Goal: Task Accomplishment & Management: Complete application form

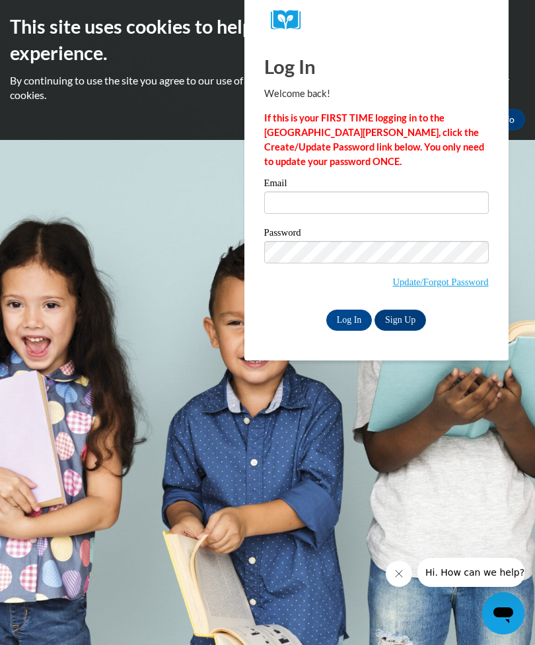
click at [417, 277] on link "Update/Forgot Password" at bounding box center [440, 282] width 96 height 11
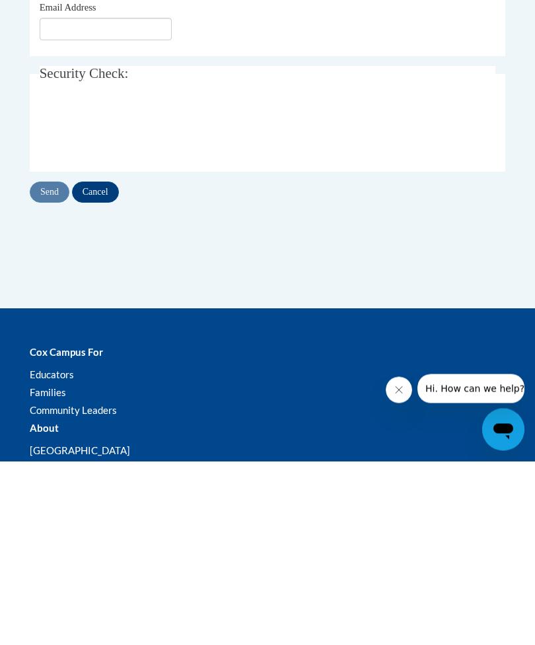
click at [55, 208] on input "Email Address" at bounding box center [106, 213] width 132 height 22
click at [78, 216] on input "Email Address" at bounding box center [106, 213] width 132 height 22
click at [73, 213] on input "Email Address" at bounding box center [106, 213] width 132 height 22
click at [222, 213] on div "Email Address" at bounding box center [268, 204] width 456 height 40
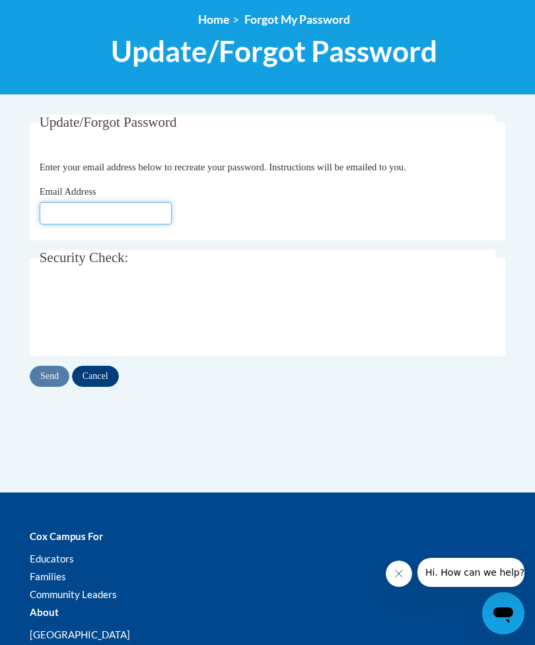
click at [109, 221] on input "Email Address" at bounding box center [106, 213] width 132 height 22
type input "Y"
type input "yaquelinmmabschool.com"
click at [40, 373] on input "Send" at bounding box center [50, 376] width 40 height 21
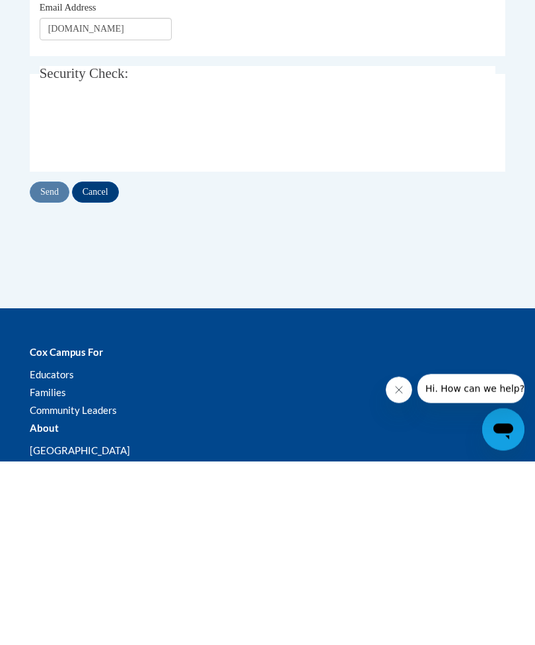
click at [81, 213] on input "yaquelinmmabschool.com" at bounding box center [106, 213] width 132 height 22
click at [156, 214] on input "yaquelinmmabschool.com" at bounding box center [106, 213] width 132 height 22
click at [96, 205] on input "yaquelinmmabschool.com" at bounding box center [106, 213] width 132 height 22
click at [93, 212] on input "yaquelinmmabschool.com" at bounding box center [106, 213] width 132 height 22
click at [154, 217] on input "yaquelinmmabschool.com" at bounding box center [106, 213] width 132 height 22
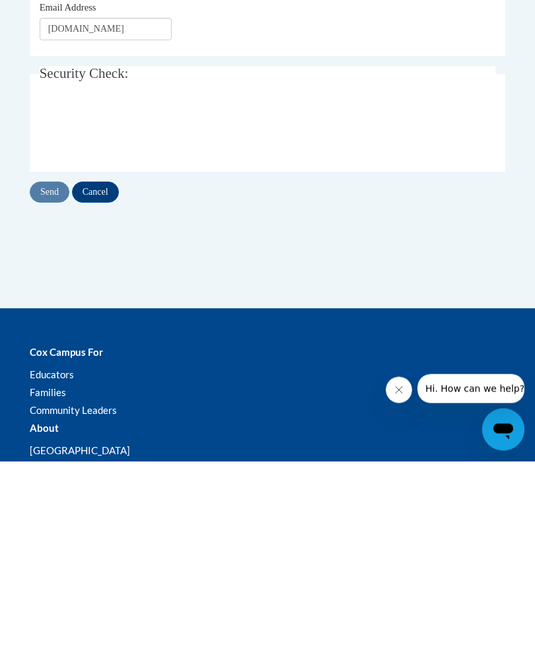
click at [166, 207] on input "yaquelinmmabschool.com" at bounding box center [106, 213] width 132 height 22
type input "yaquelinm@mabschool.com"
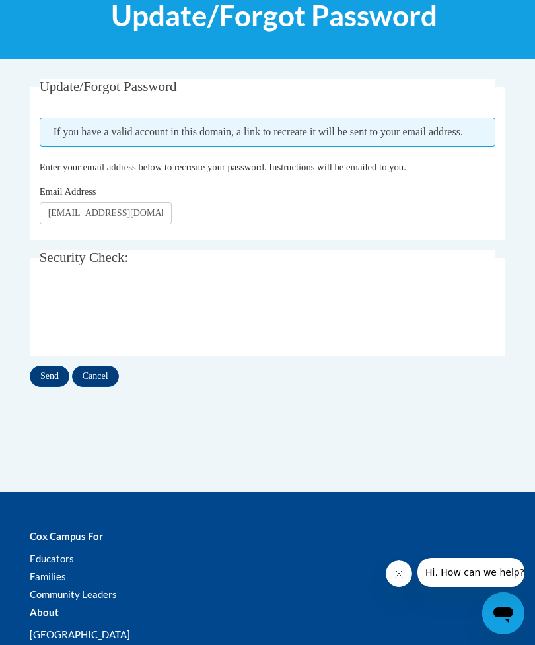
click at [48, 371] on input "Send" at bounding box center [50, 376] width 40 height 21
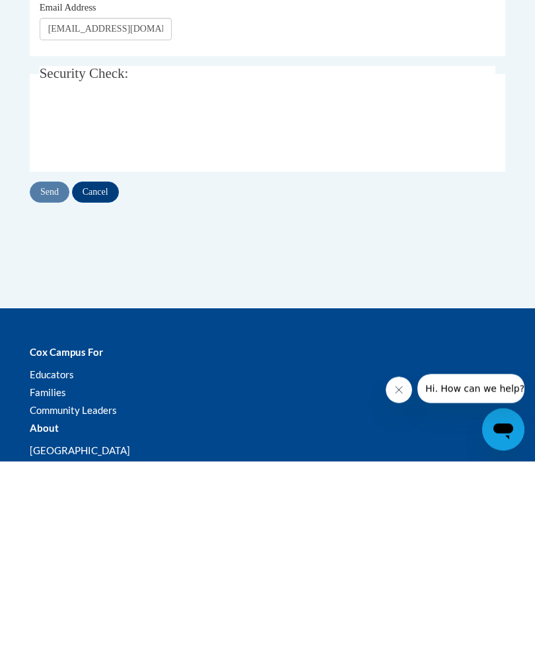
scroll to position [223, 0]
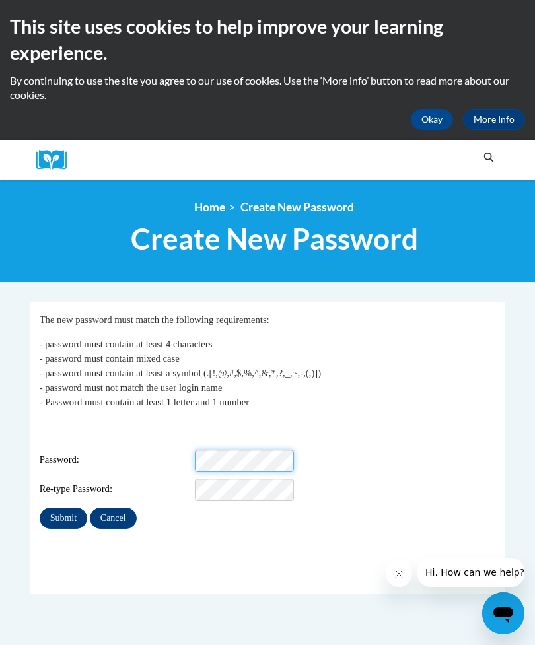
scroll to position [36, 0]
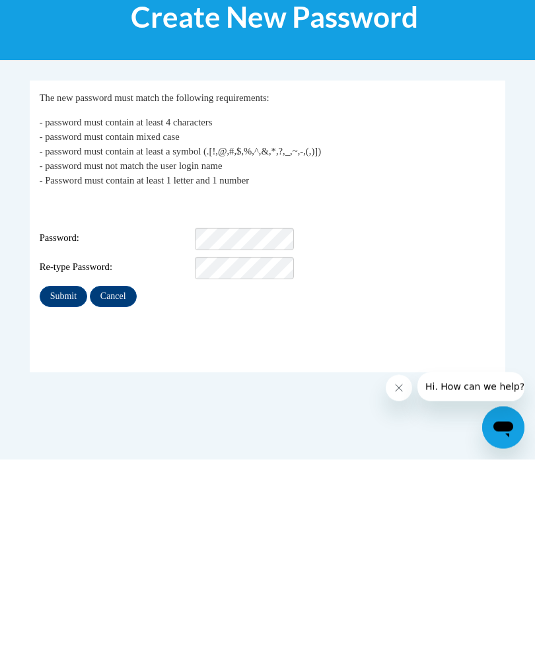
click at [89, 383] on div "Login: Yaquelinm@mabschool.com Password: Re-type Password:" at bounding box center [268, 424] width 456 height 83
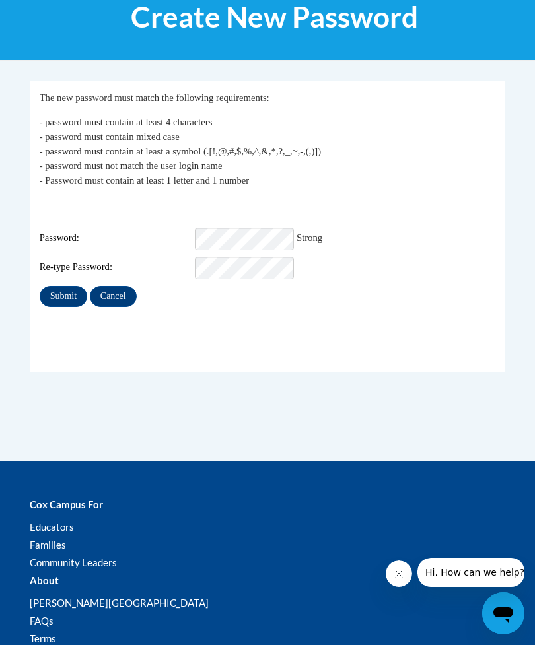
click at [357, 308] on fieldset "My Password The new password must match the following requirements: - password …" at bounding box center [268, 226] width 476 height 291
click at [63, 287] on input "Submit" at bounding box center [64, 296] width 48 height 21
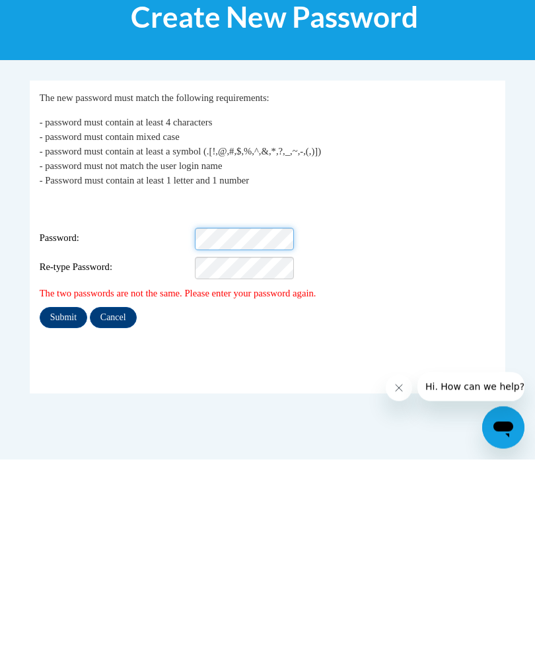
scroll to position [222, 0]
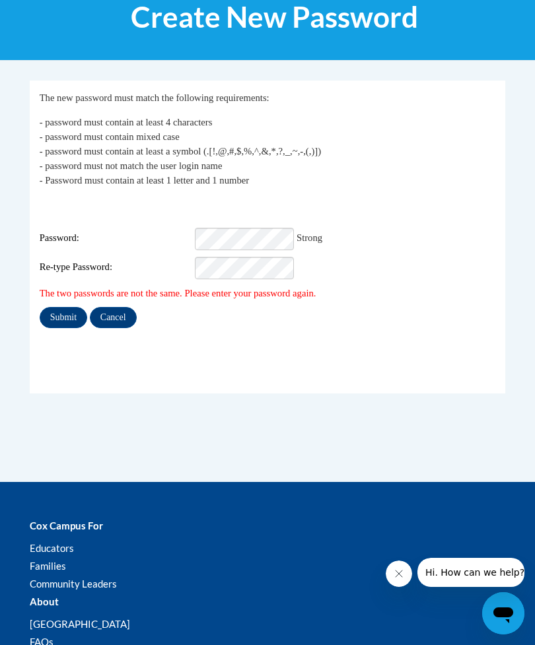
click at [390, 307] on div "Submit Cancel" at bounding box center [268, 317] width 456 height 21
click at [56, 307] on input "Submit" at bounding box center [64, 317] width 48 height 21
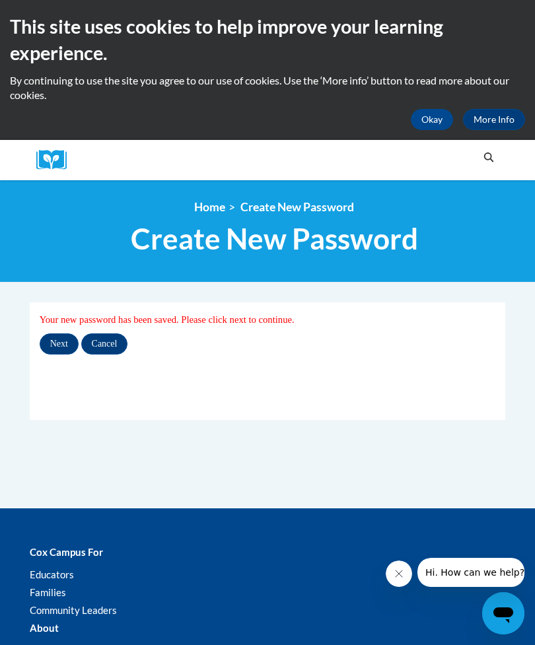
click at [55, 338] on input "Next" at bounding box center [59, 344] width 39 height 21
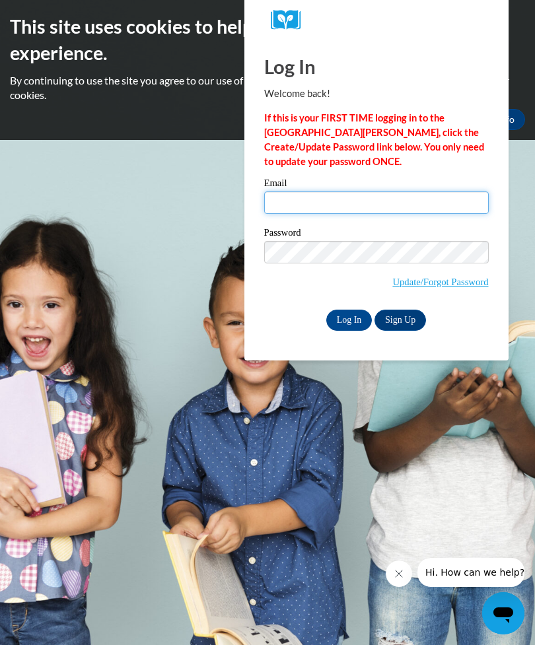
type input "[EMAIL_ADDRESS][DOMAIN_NAME]"
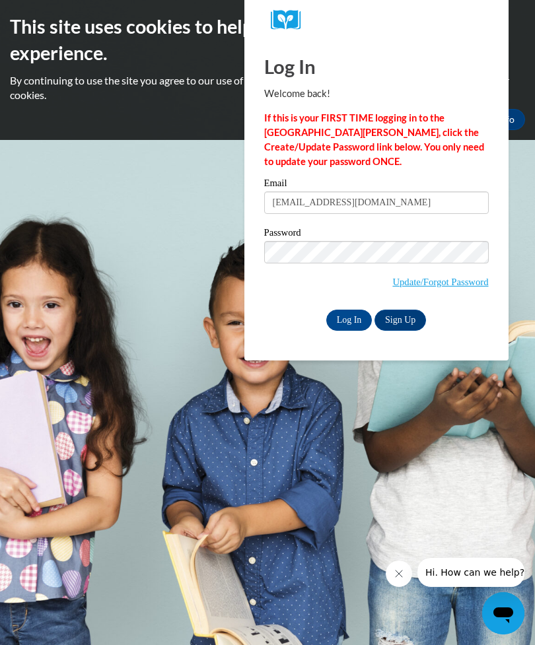
click at [349, 319] on input "Log In" at bounding box center [349, 320] width 46 height 21
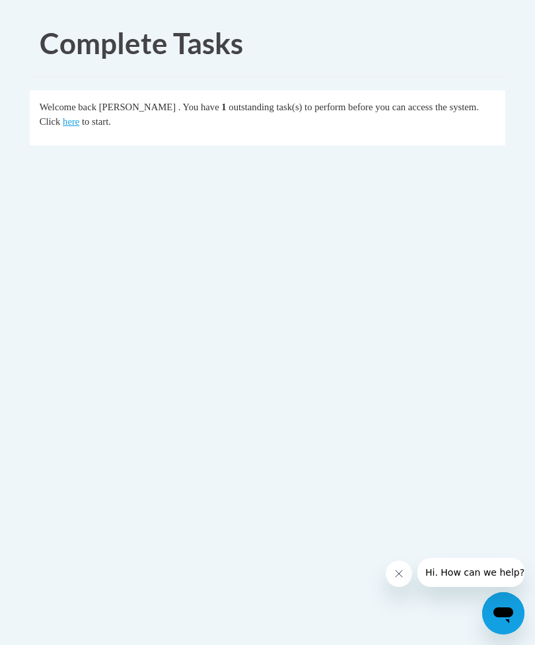
click at [63, 124] on link "here" at bounding box center [71, 121] width 17 height 11
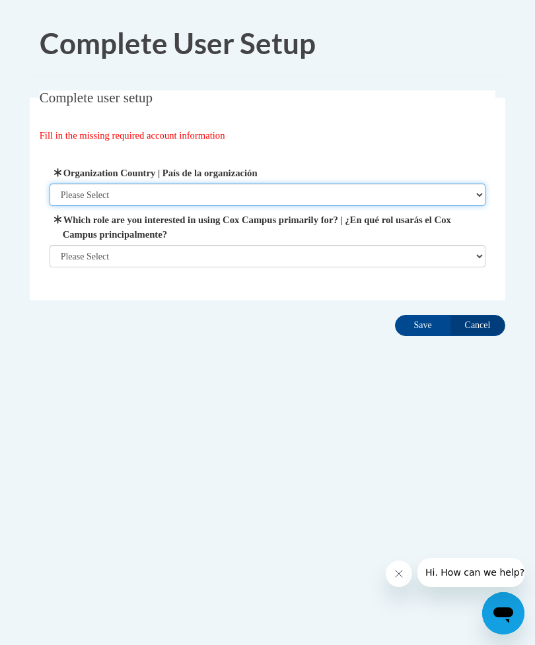
click at [68, 198] on select "Please Select United States | Estados Unidos Outside of the United States | Fue…" at bounding box center [268, 195] width 437 height 22
select select "ad49bcad-a171-4b2e-b99c-48b446064914"
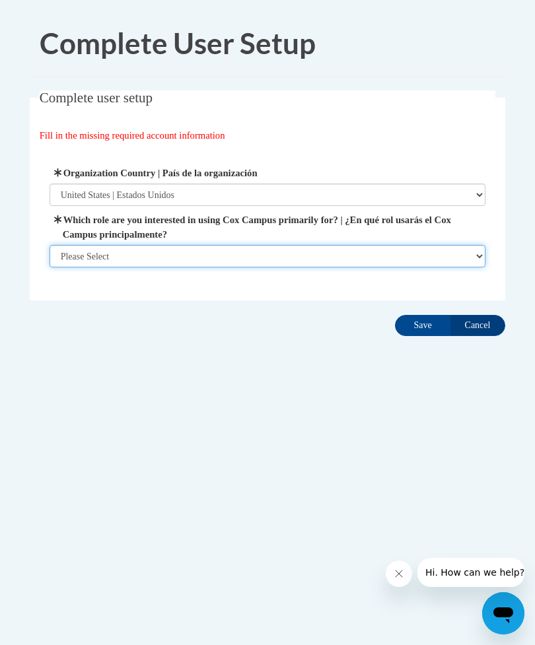
click at [66, 255] on select "Please Select College/University | Colegio/Universidad Community/Nonprofit Part…" at bounding box center [268, 256] width 437 height 22
select select "fbf2d438-af2f-41f8-98f1-81c410e29de3"
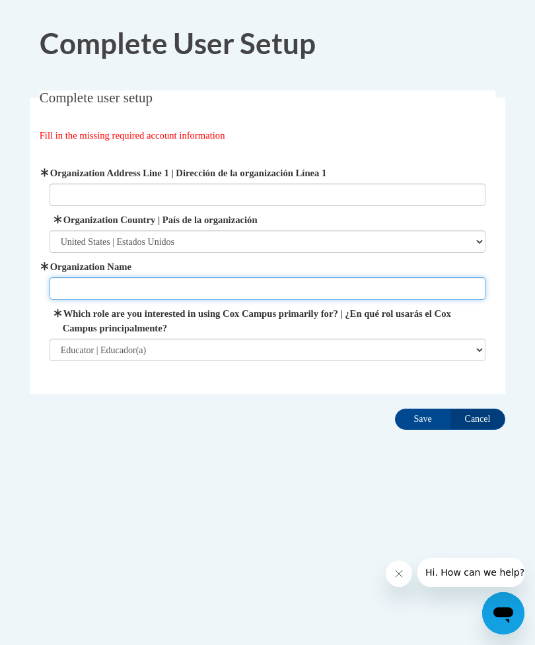
click at [72, 287] on input "Organization Name" at bounding box center [268, 288] width 437 height 22
type input "Montessori Academy"
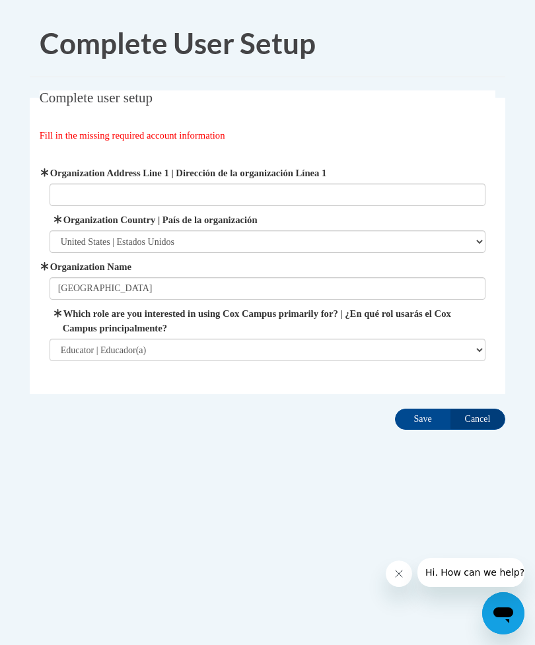
click at [18, 343] on body "Complete User Setup Complete user setup Fill in the missing required account in…" at bounding box center [267, 322] width 535 height 645
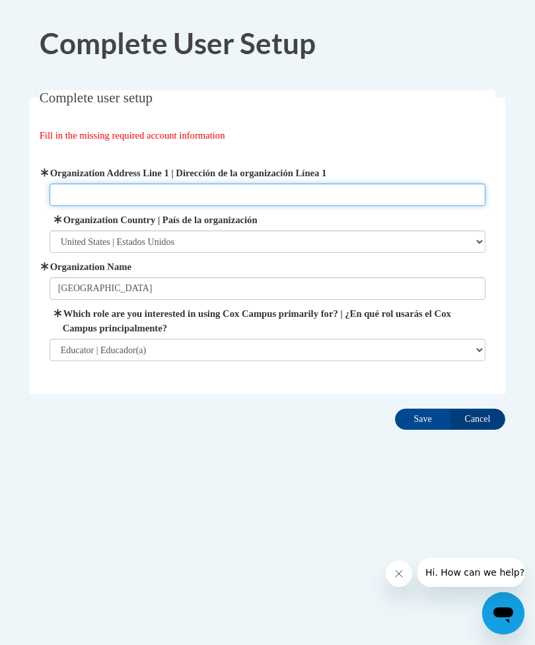
click at [107, 195] on input "Organization Address Line 1 | Dirección de la organización Línea 1" at bounding box center [268, 195] width 437 height 22
type input "19200 Pines Blvd Pembroke Pines, FL 33029"
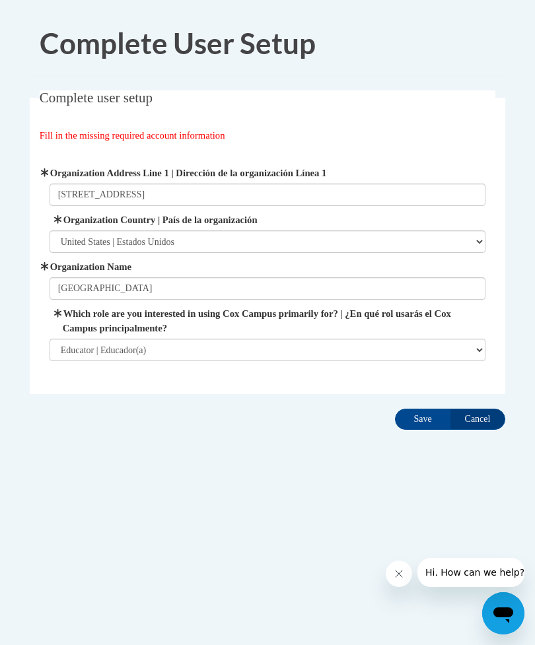
click at [290, 129] on div "Fill in the missing required account information" at bounding box center [268, 135] width 456 height 15
click at [418, 421] on input "Save" at bounding box center [422, 419] width 55 height 21
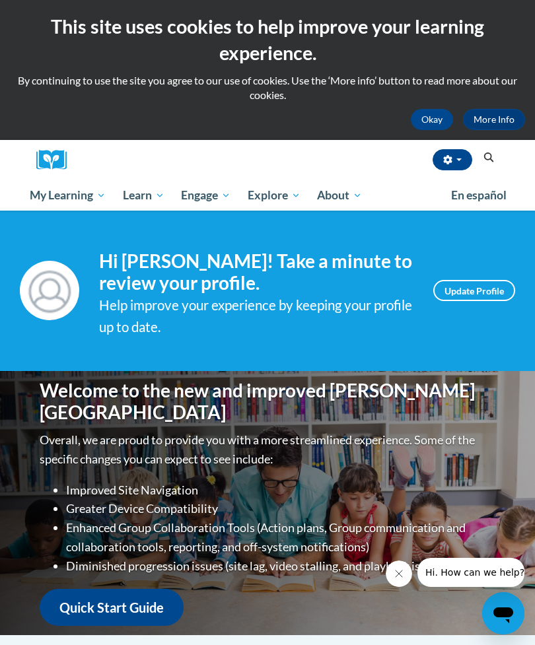
click at [0, 0] on span "My Course Progress" at bounding box center [0, 0] width 0 height 0
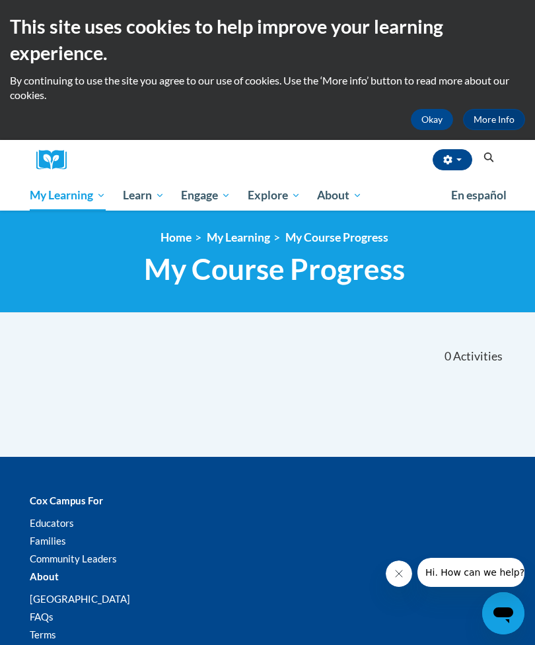
click at [0, 0] on span "Certificates" at bounding box center [0, 0] width 0 height 0
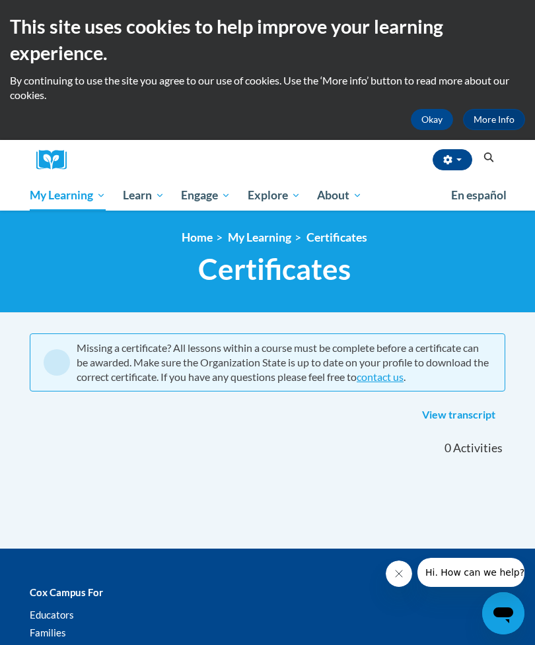
click at [426, 109] on button "Okay" at bounding box center [432, 119] width 42 height 21
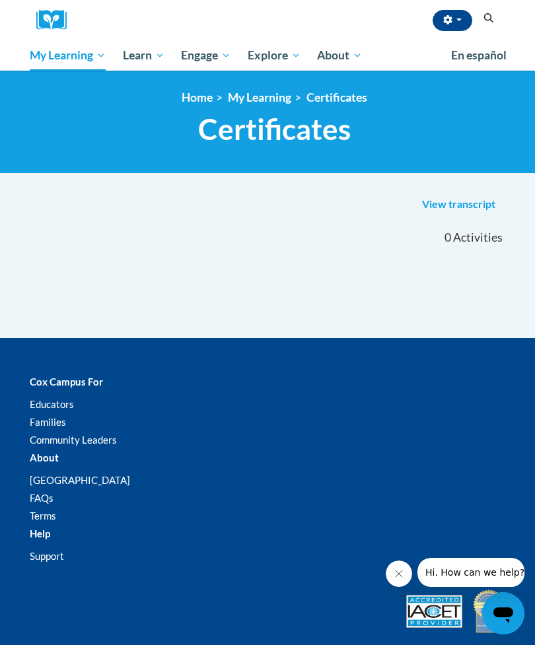
click at [0, 0] on span "Certificates" at bounding box center [0, 0] width 0 height 0
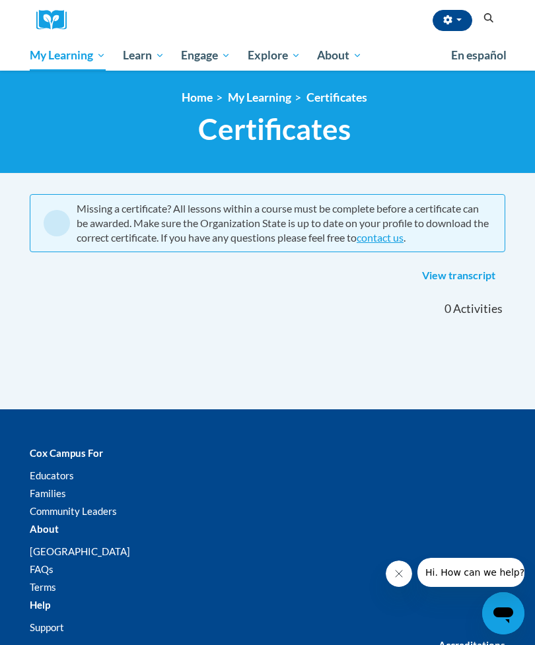
click at [0, 0] on span "My Action Plans" at bounding box center [0, 0] width 0 height 0
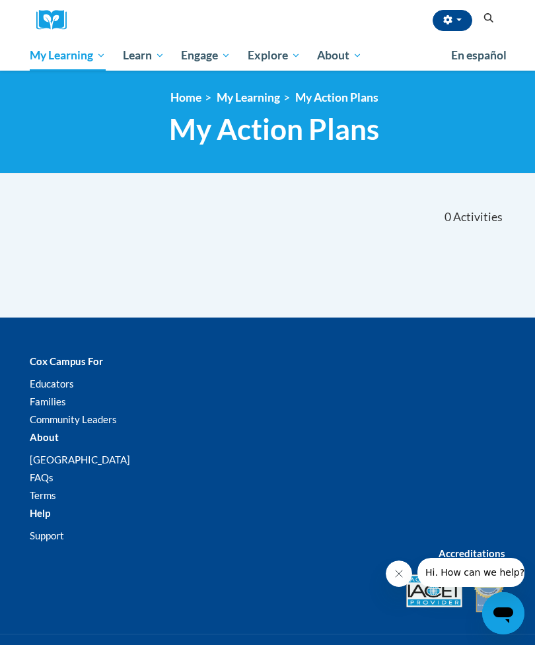
click at [0, 0] on span "My Course Progress" at bounding box center [0, 0] width 0 height 0
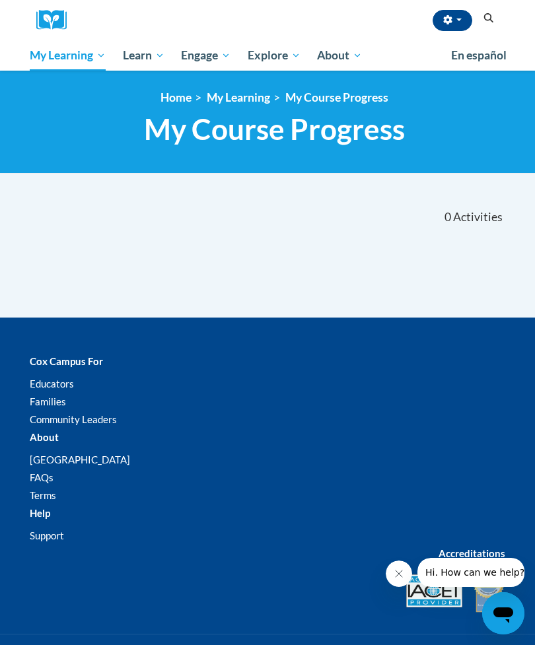
click at [0, 0] on span "PK-5 Structured Literacy Program" at bounding box center [0, 0] width 0 height 0
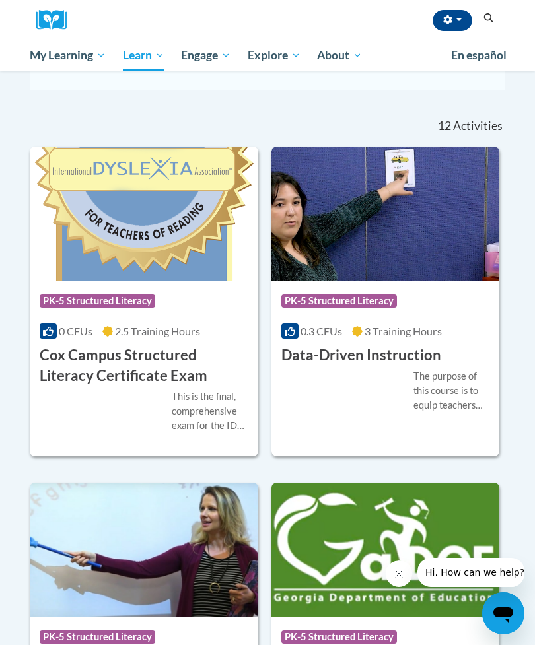
scroll to position [344, 0]
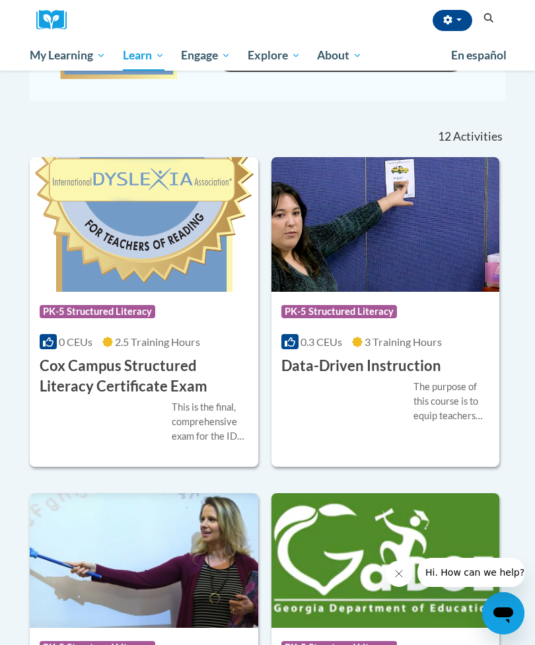
click at [474, 53] on span "En español" at bounding box center [478, 55] width 55 height 14
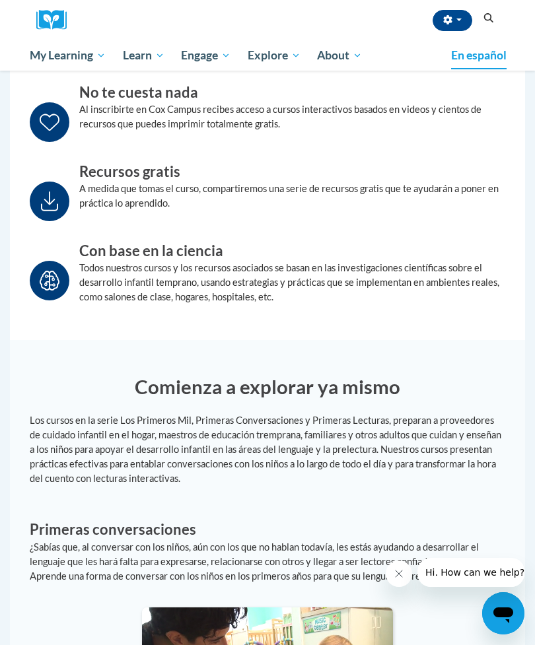
scroll to position [463, 0]
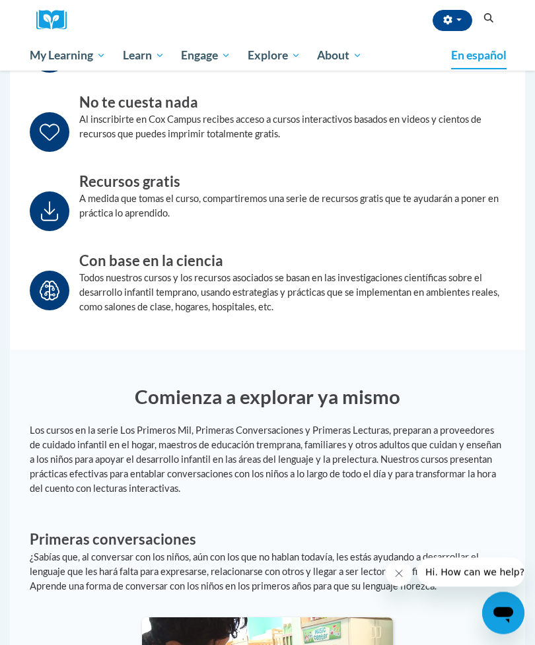
click at [468, 55] on span "En español" at bounding box center [478, 55] width 55 height 14
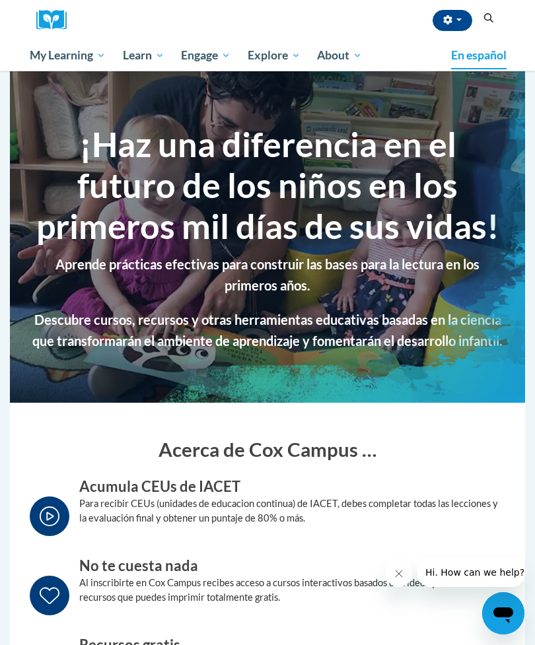
click at [456, 10] on button "button" at bounding box center [453, 20] width 40 height 21
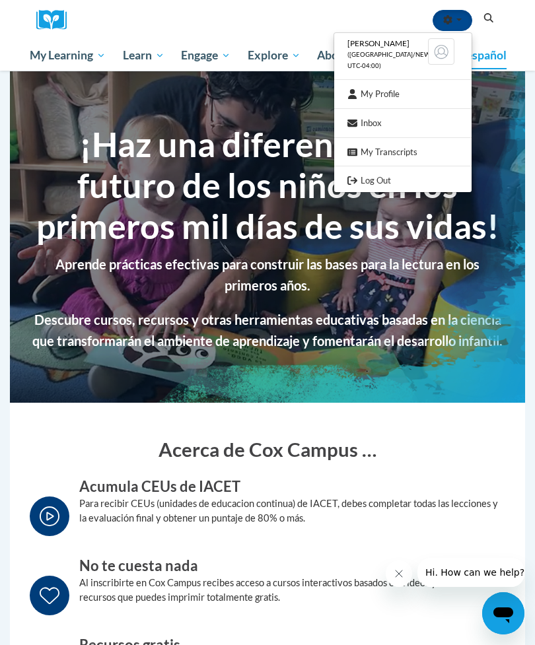
click at [300, 18] on div at bounding box center [267, 322] width 535 height 645
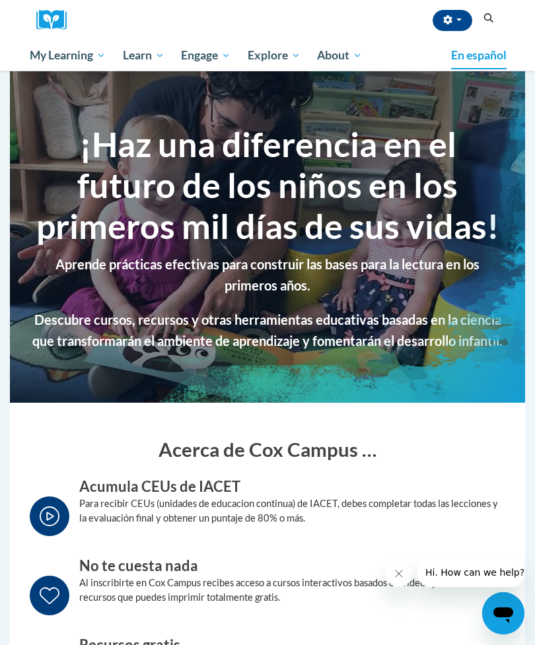
click at [483, 58] on span "En español" at bounding box center [478, 55] width 55 height 14
click at [474, 57] on span "En español" at bounding box center [478, 55] width 55 height 14
click at [392, 28] on div "[PERSON_NAME] ([GEOGRAPHIC_DATA]/New_York UTC-04:00) My Profile Inbox My Transc…" at bounding box center [287, 20] width 423 height 40
click at [0, 0] on span "PK-5 Structured Literacy Program" at bounding box center [0, 0] width 0 height 0
